Goal: Check status

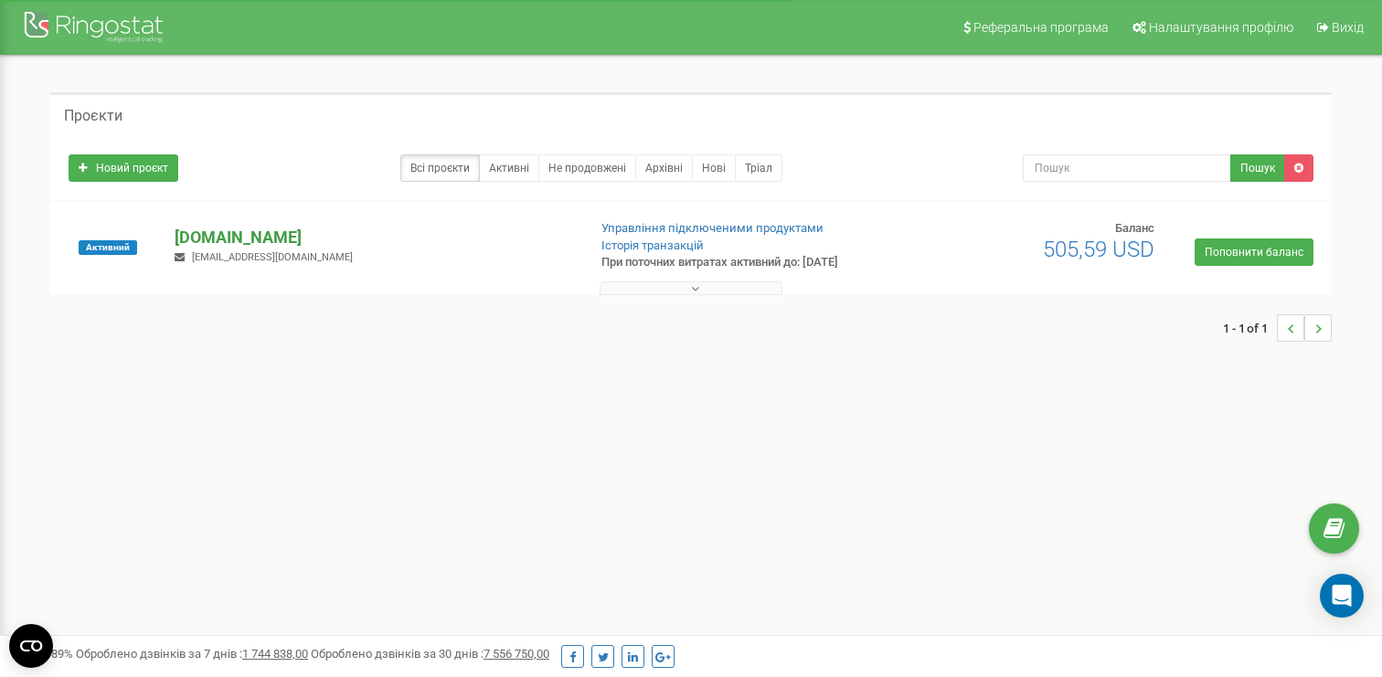
click at [208, 235] on p "[DOMAIN_NAME]" at bounding box center [373, 238] width 397 height 24
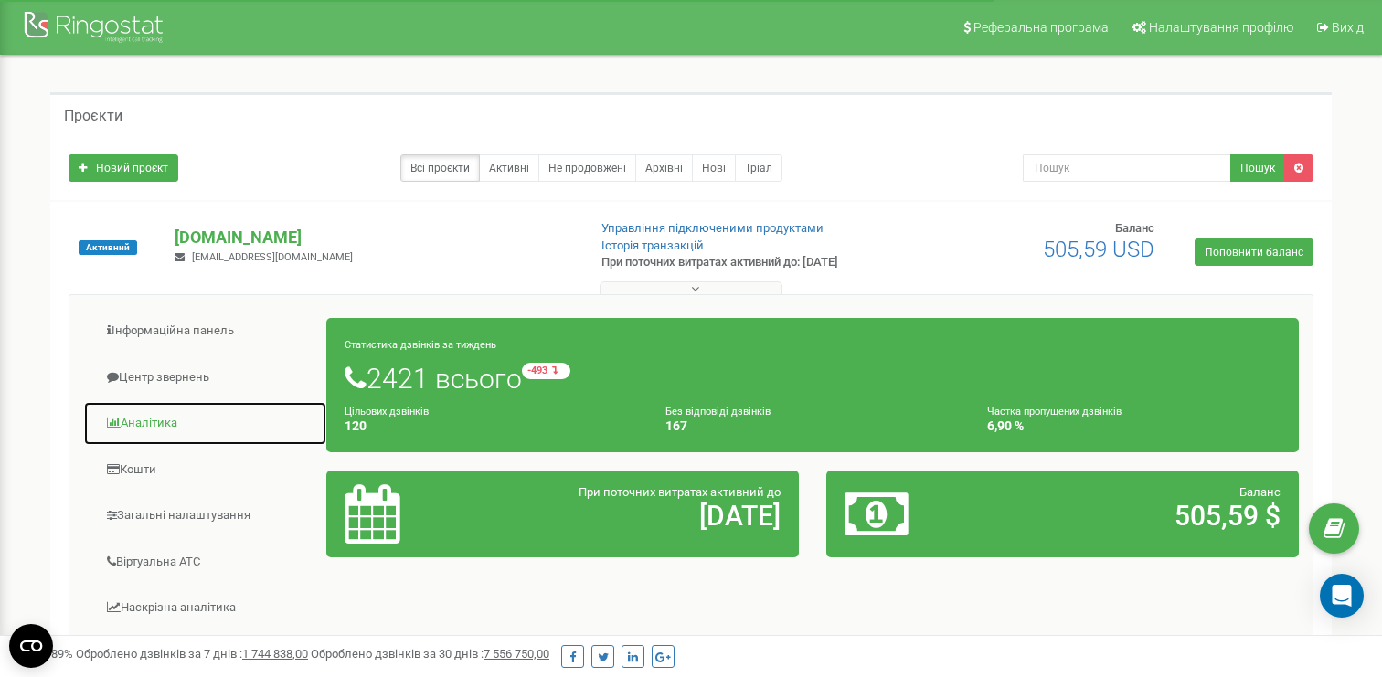
click at [157, 421] on link "Аналiтика" at bounding box center [205, 423] width 244 height 45
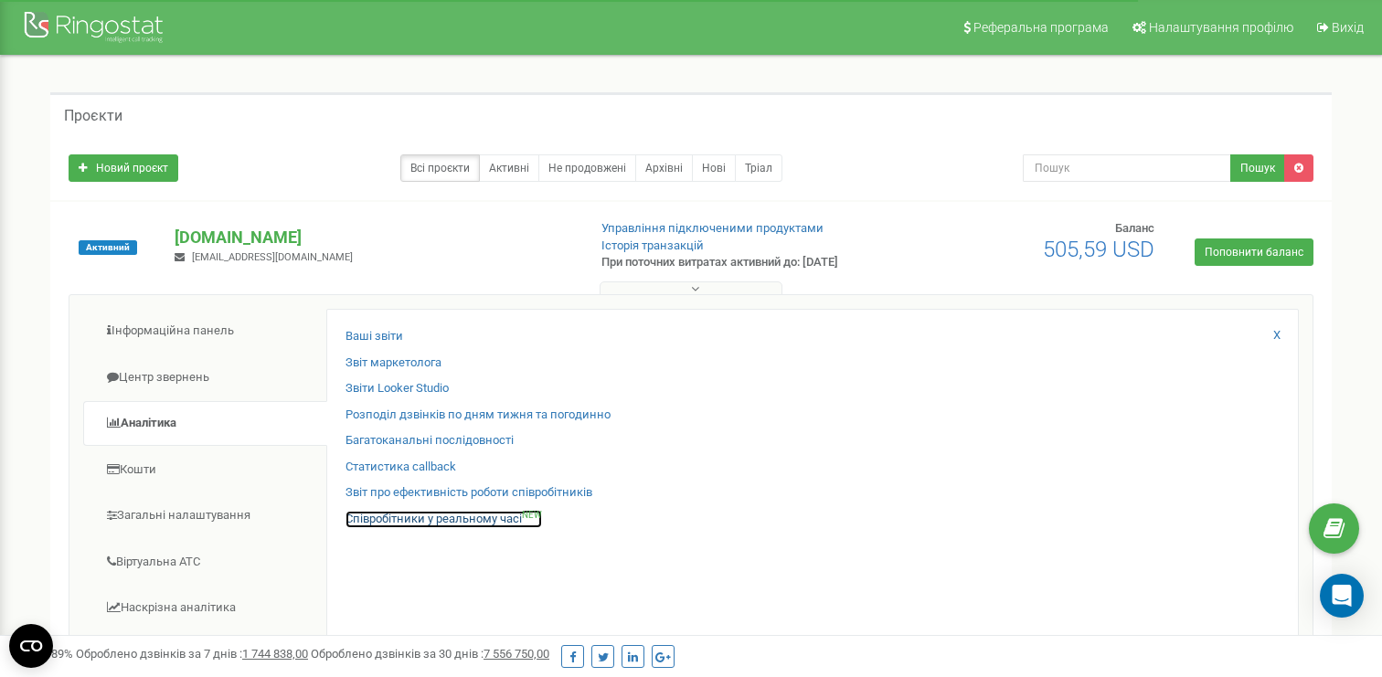
click at [378, 520] on link "Співробітники у реальному часі NEW" at bounding box center [444, 519] width 197 height 17
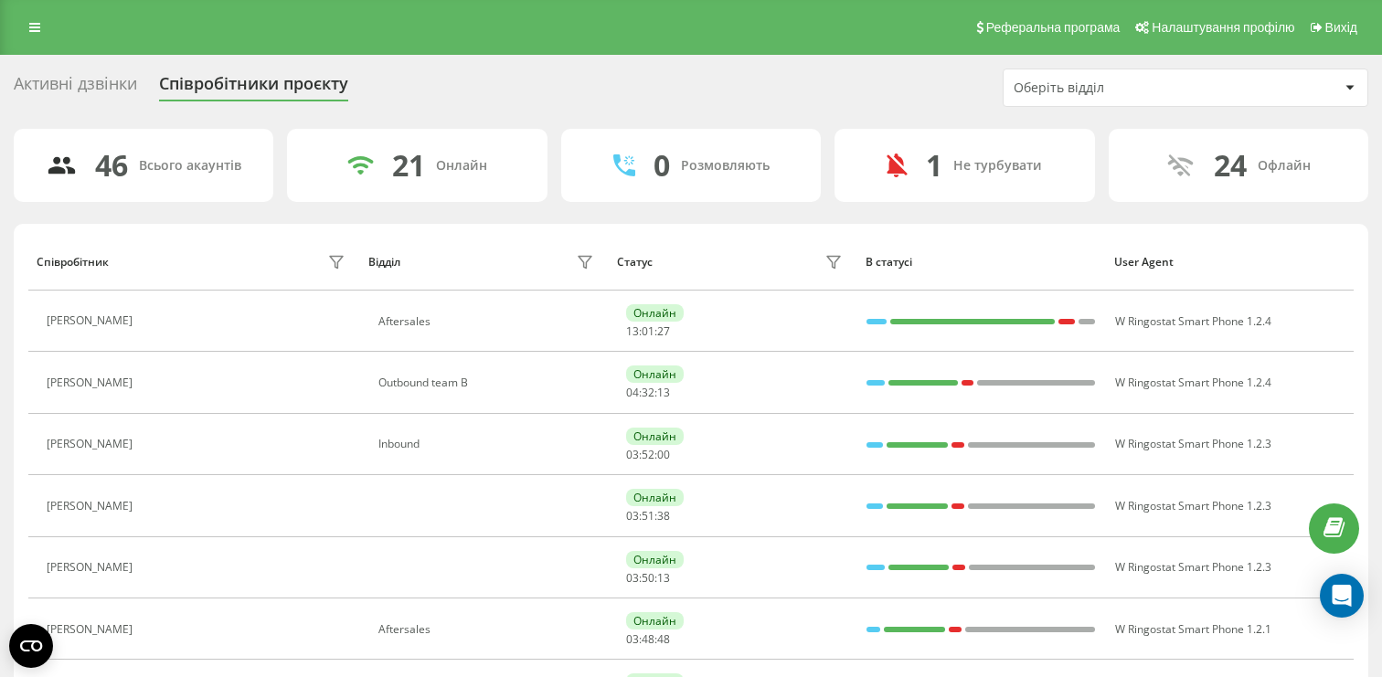
click at [1095, 98] on div "Оберіть відділ" at bounding box center [1186, 87] width 364 height 37
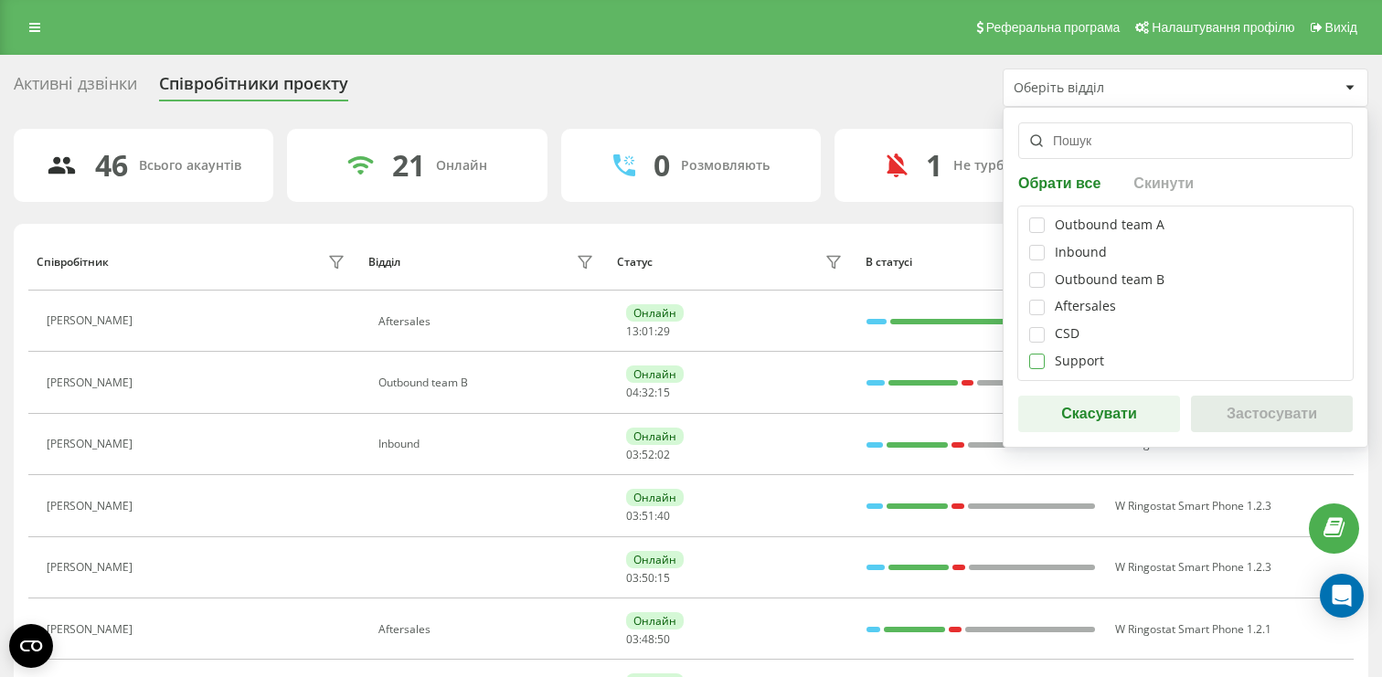
click at [1036, 354] on label at bounding box center [1037, 354] width 16 height 0
checkbox input "true"
click at [1216, 404] on button "Застосувати" at bounding box center [1272, 414] width 162 height 37
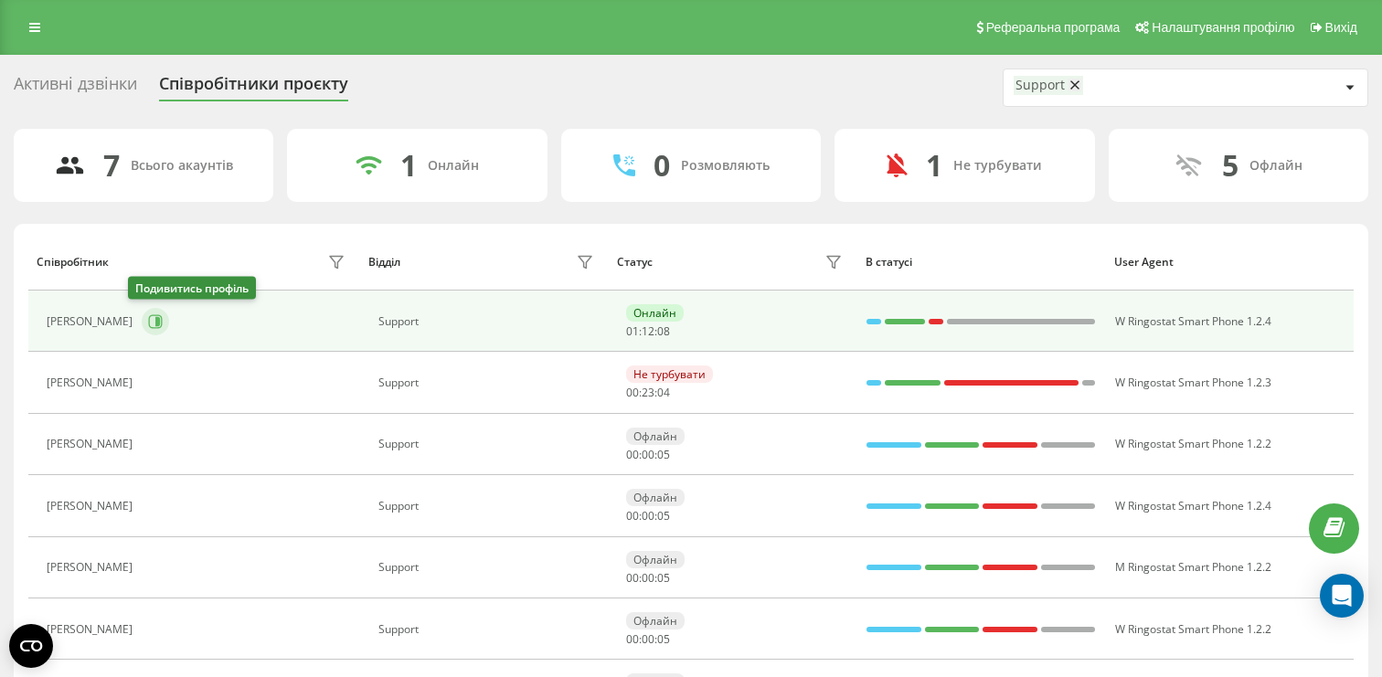
click at [148, 325] on icon at bounding box center [155, 321] width 15 height 15
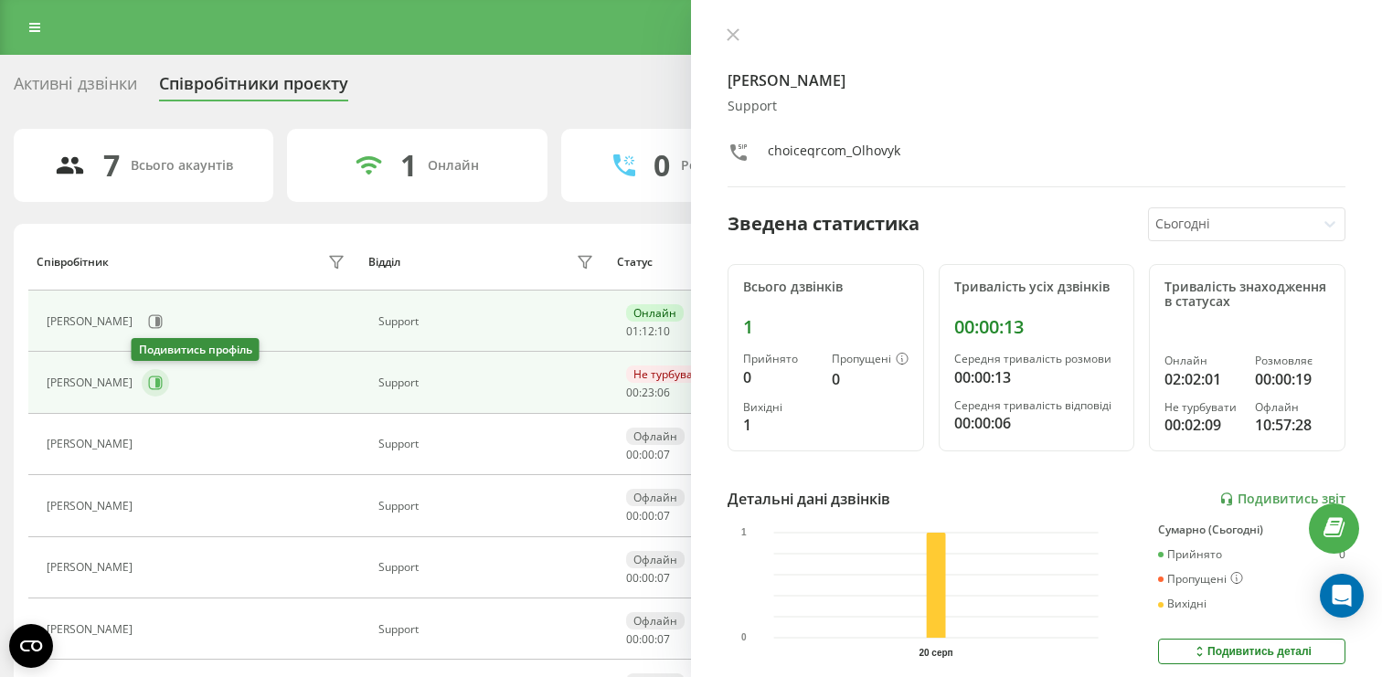
click at [148, 380] on icon at bounding box center [155, 383] width 15 height 15
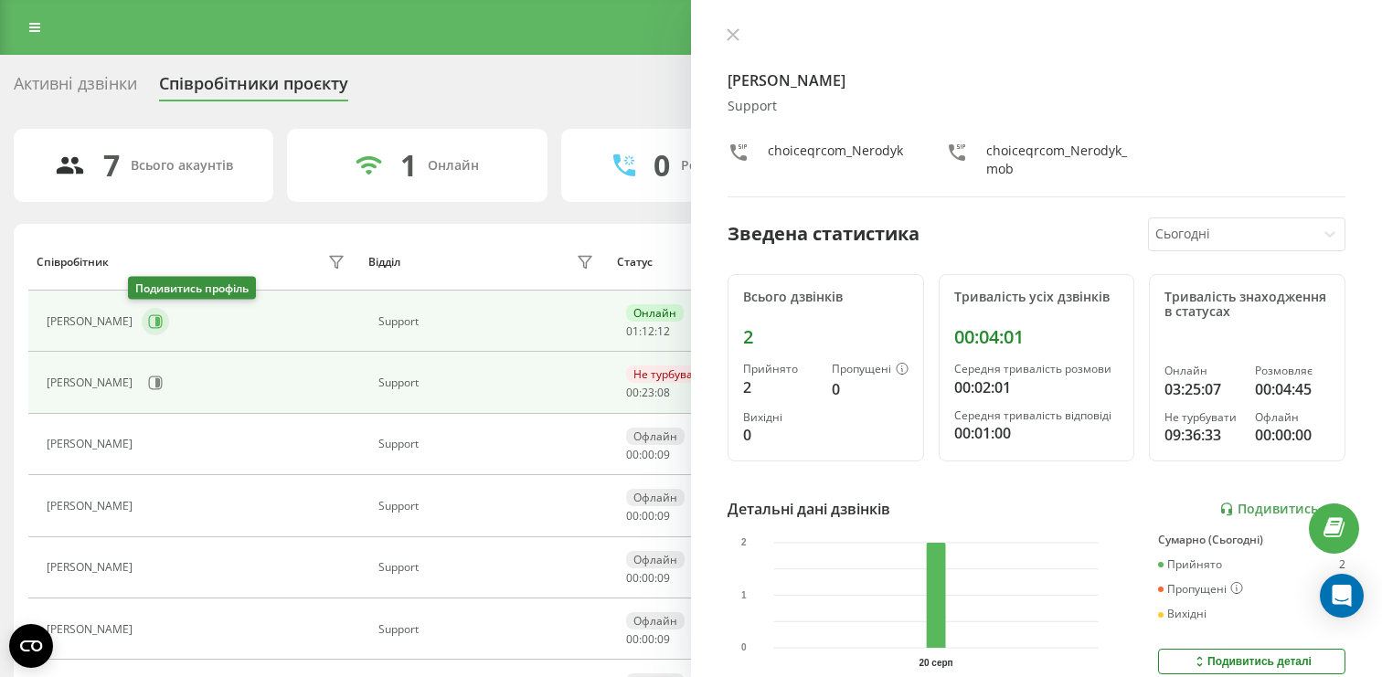
click at [144, 332] on button at bounding box center [155, 321] width 27 height 27
